Goal: Transaction & Acquisition: Subscribe to service/newsletter

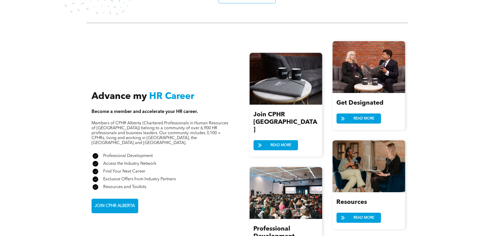
scroll to position [544, 0]
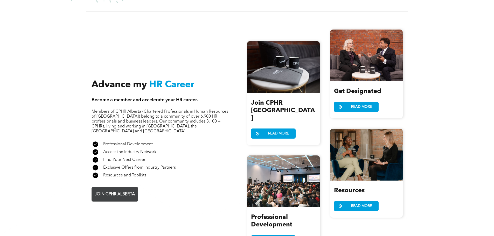
click at [125, 190] on span "JOIN CPHR ALBERTA" at bounding box center [115, 195] width 44 height 10
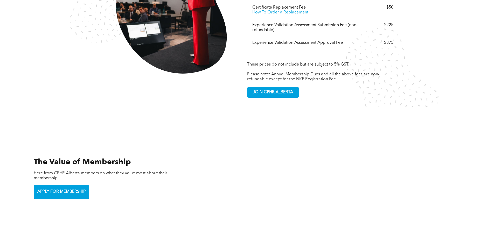
scroll to position [1089, 0]
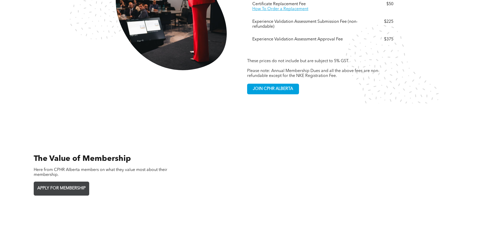
click at [74, 184] on span "APPLY FOR MEMBERSHIP" at bounding box center [62, 189] width 52 height 10
